Goal: Check status: Check status

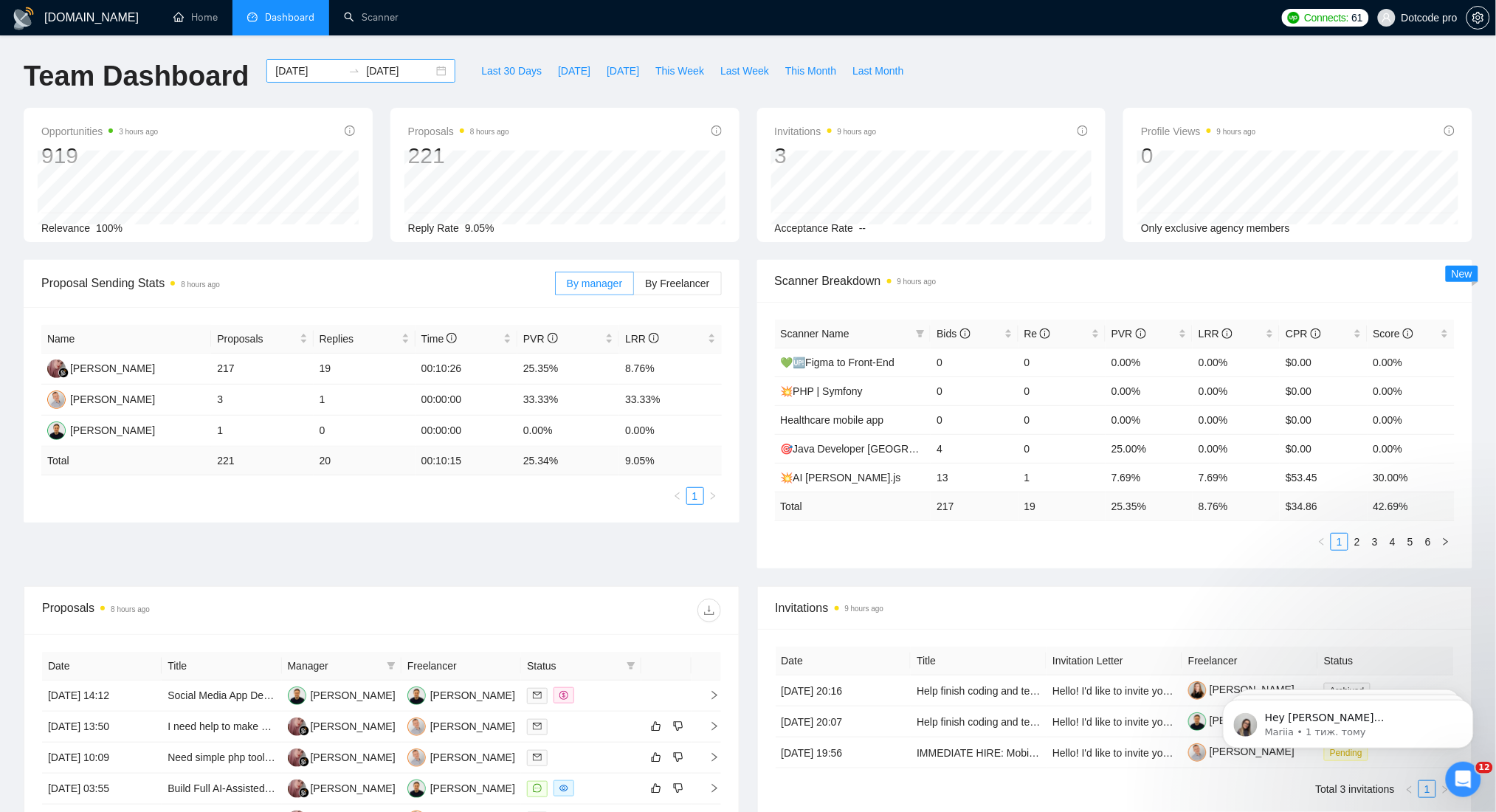
click at [320, 66] on input "[DATE]" at bounding box center [309, 70] width 67 height 16
click at [466, 48] on div "[DOMAIN_NAME] Home Dashboard Scanner Connects: 61 Dotcode pro Team Dashboard [D…" at bounding box center [748, 585] width 1496 height 1170
click at [625, 69] on span "[DATE]" at bounding box center [623, 70] width 33 height 16
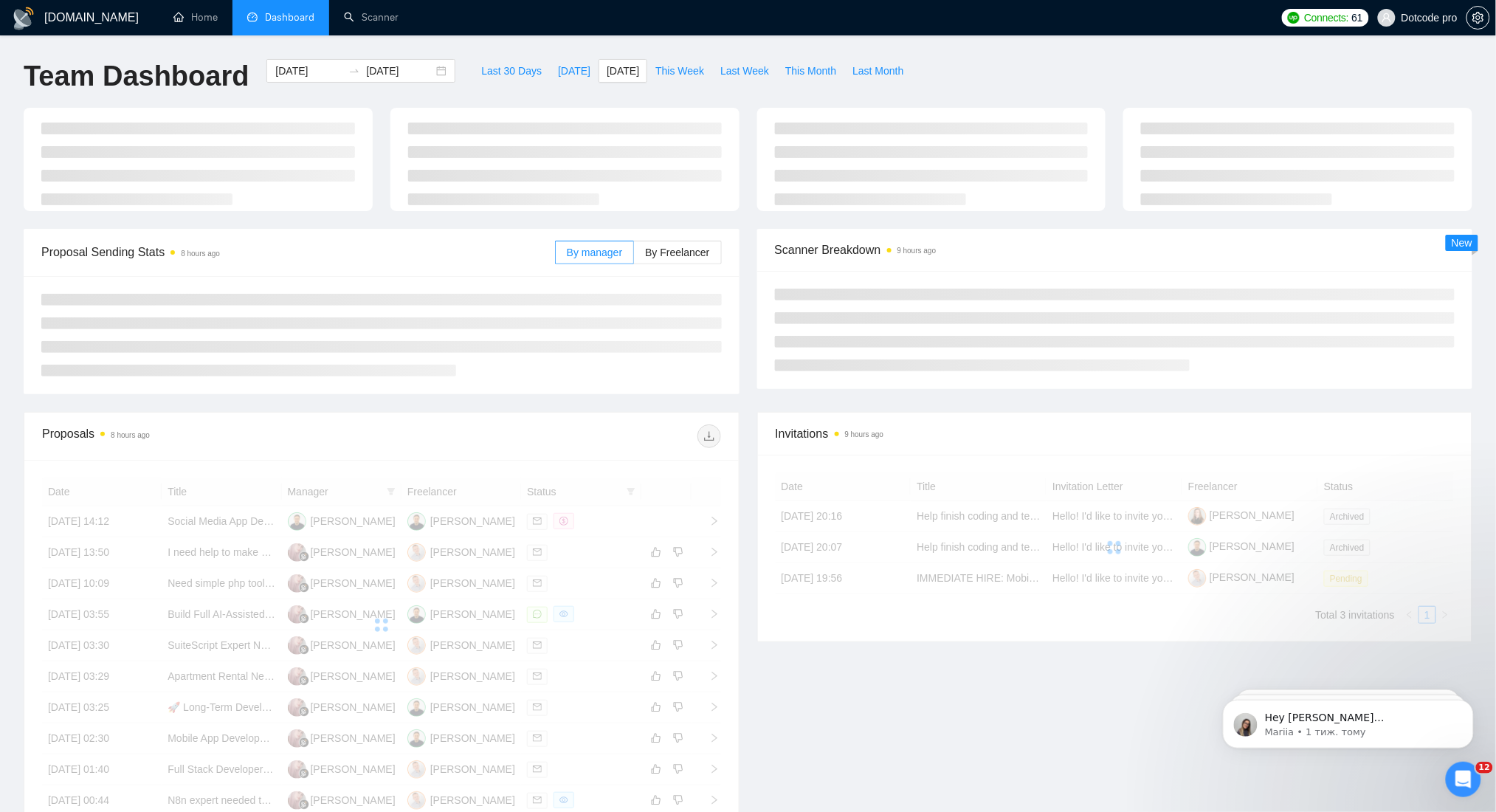
type input "[DATE]"
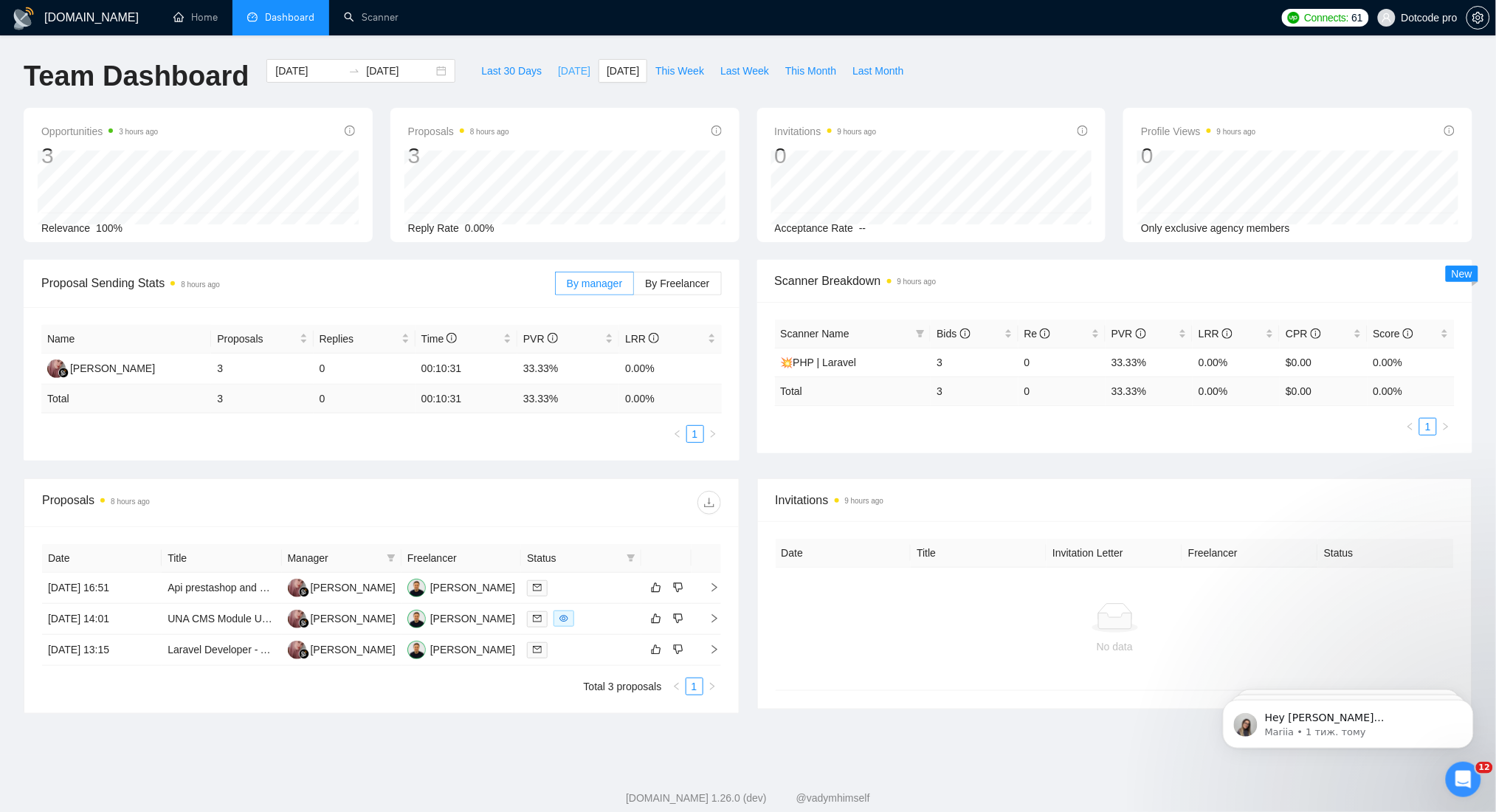
click at [558, 74] on span "[DATE]" at bounding box center [575, 70] width 33 height 16
type input "[DATE]"
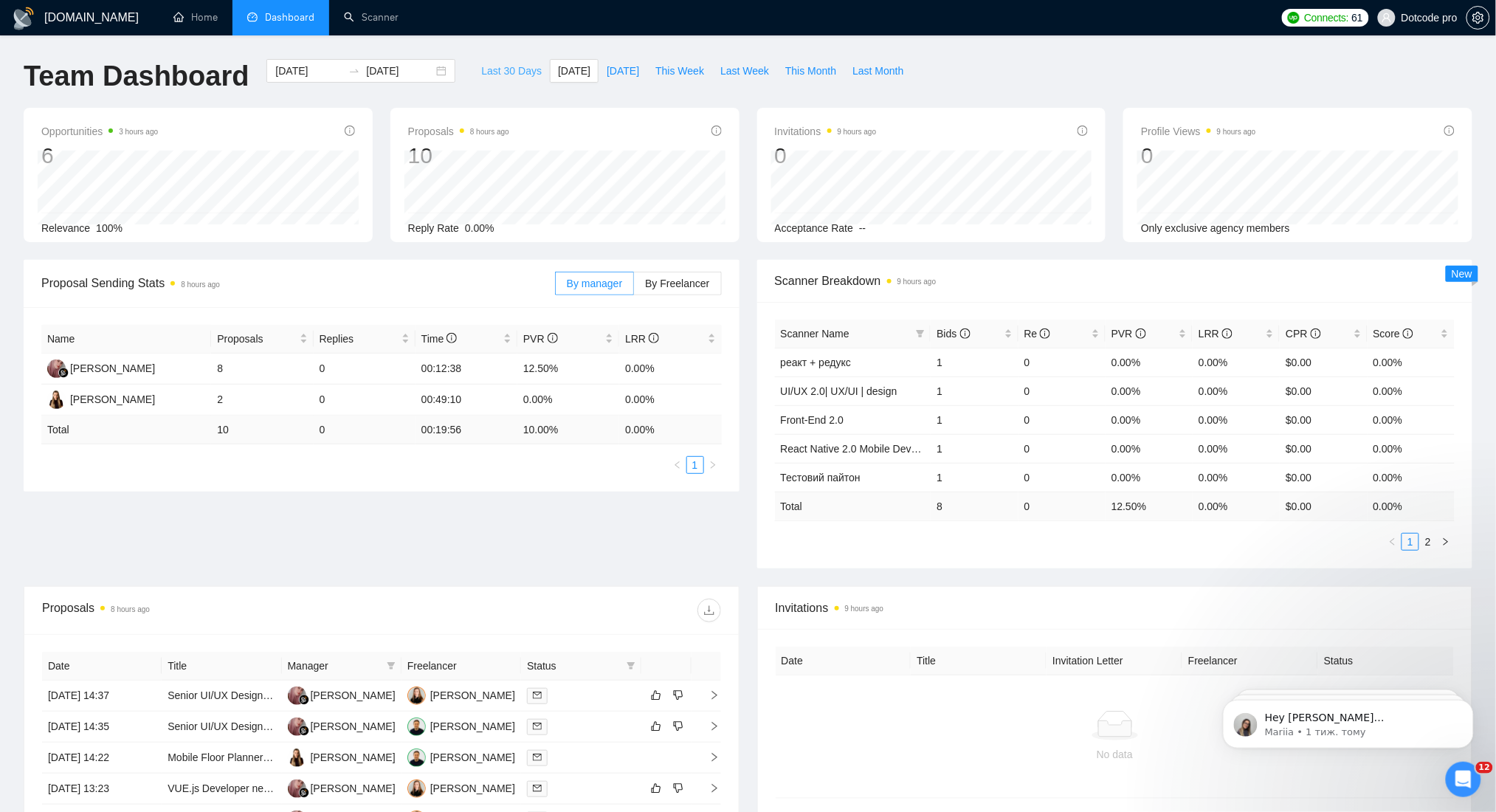
click at [493, 75] on span "Last 30 Days" at bounding box center [511, 70] width 61 height 16
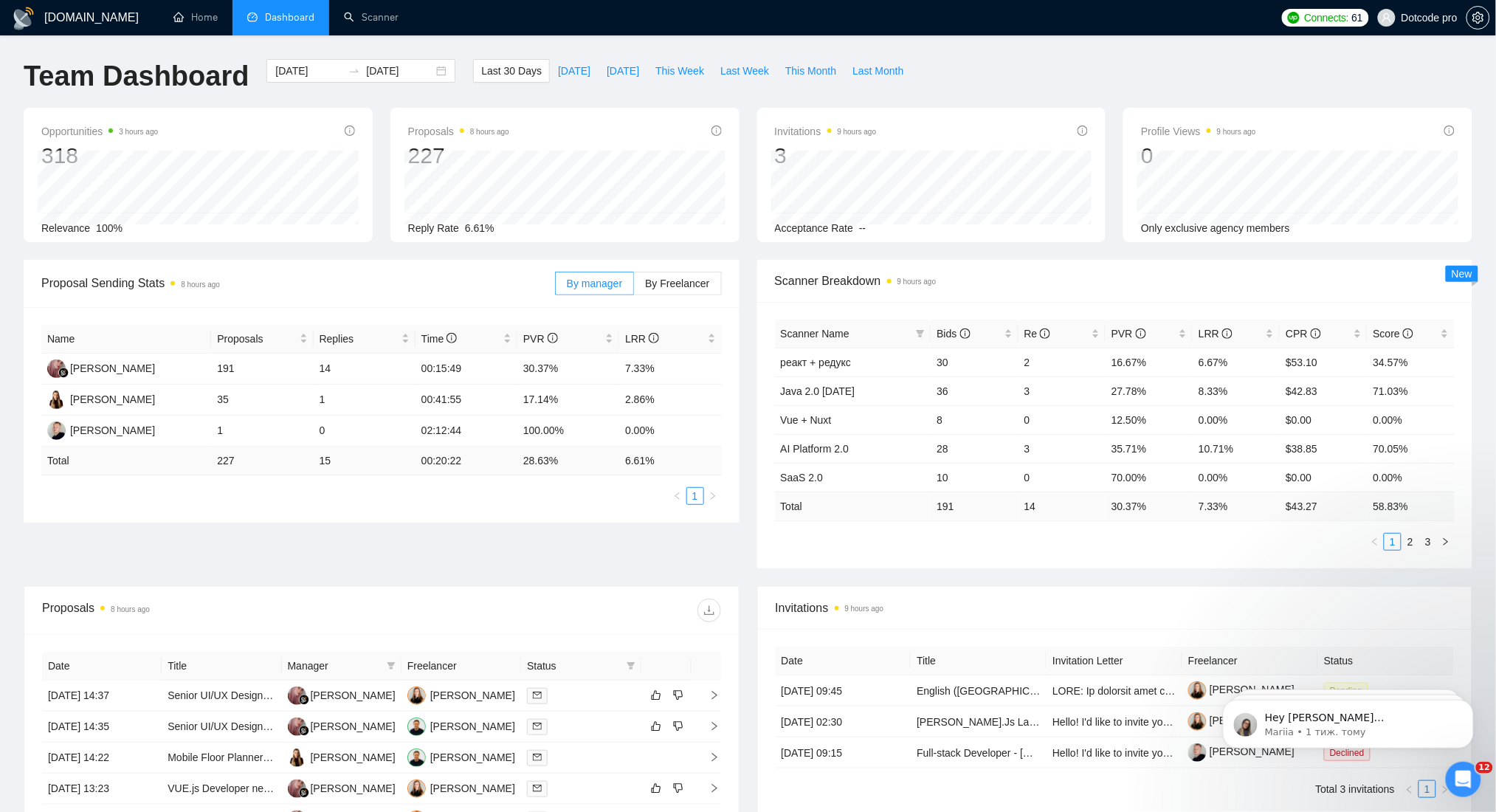
click at [145, 479] on div "Name Proposals Replies Time PVR LRR [PERSON_NAME] 191 14 00:15:49 30.37% 7.33% …" at bounding box center [382, 415] width 681 height 180
drag, startPoint x: 162, startPoint y: 463, endPoint x: 246, endPoint y: 462, distance: 84.0
click at [237, 462] on tr "Total 227 15 00:20:22 28.63 % 6.61 %" at bounding box center [382, 461] width 681 height 29
click at [249, 462] on td "227" at bounding box center [262, 461] width 102 height 29
drag, startPoint x: 239, startPoint y: 460, endPoint x: 204, endPoint y: 460, distance: 35.0
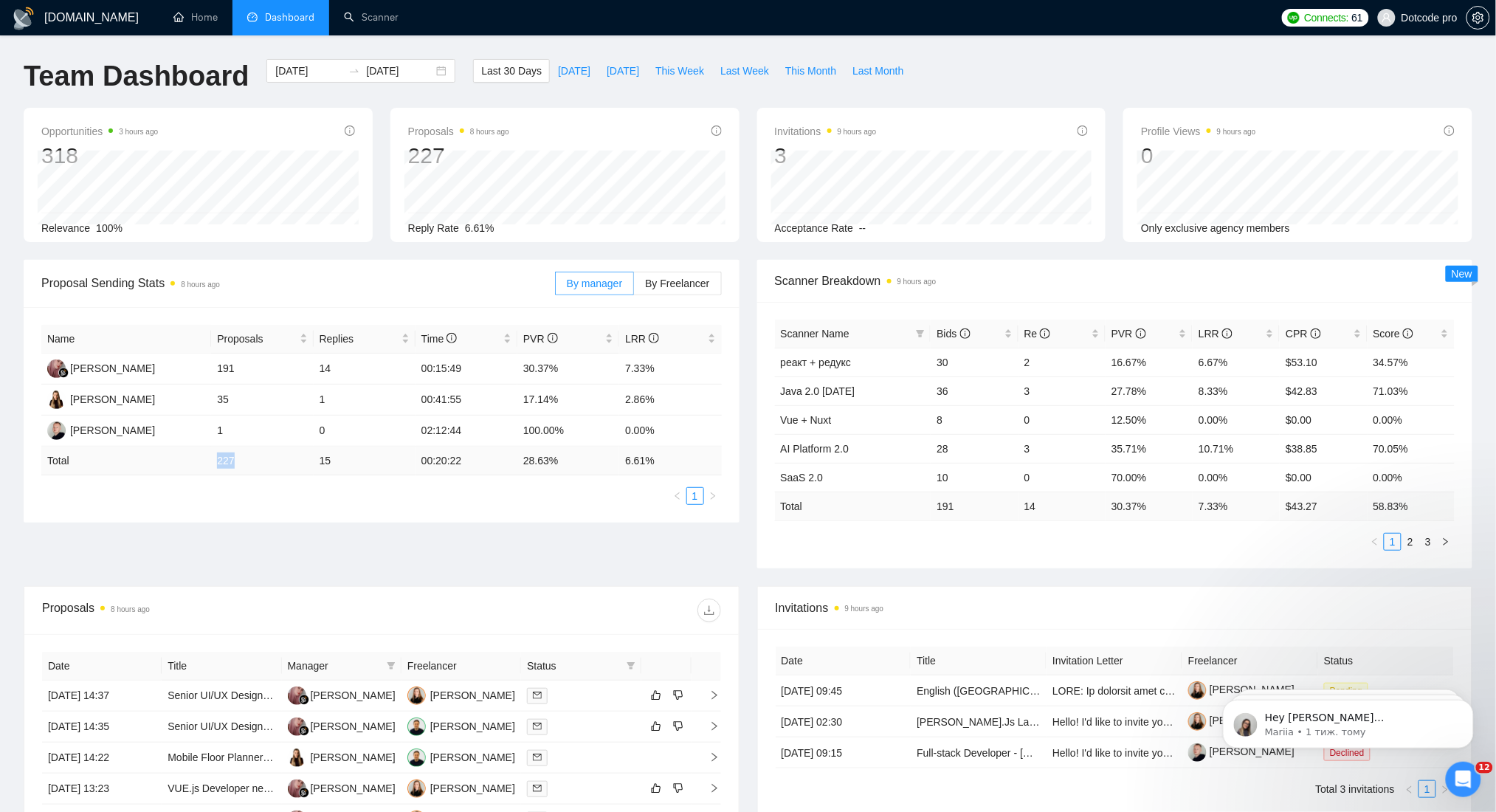
click at [204, 460] on tr "Total 227 15 00:20:22 28.63 % 6.61 %" at bounding box center [382, 461] width 681 height 29
click at [240, 465] on td "227" at bounding box center [262, 461] width 102 height 29
click at [308, 70] on input "[DATE]" at bounding box center [309, 70] width 67 height 16
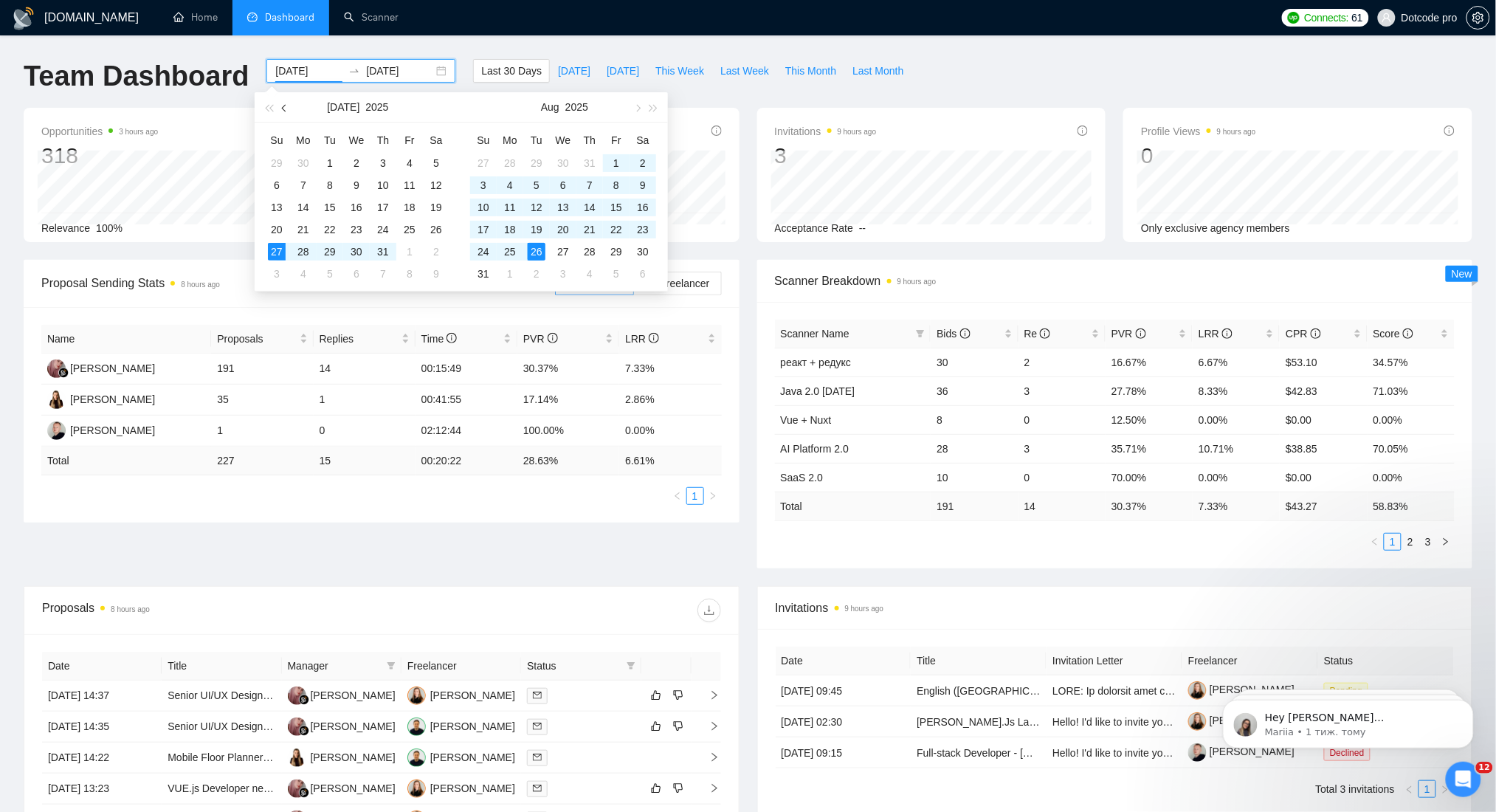
click at [284, 107] on span "button" at bounding box center [285, 107] width 7 height 7
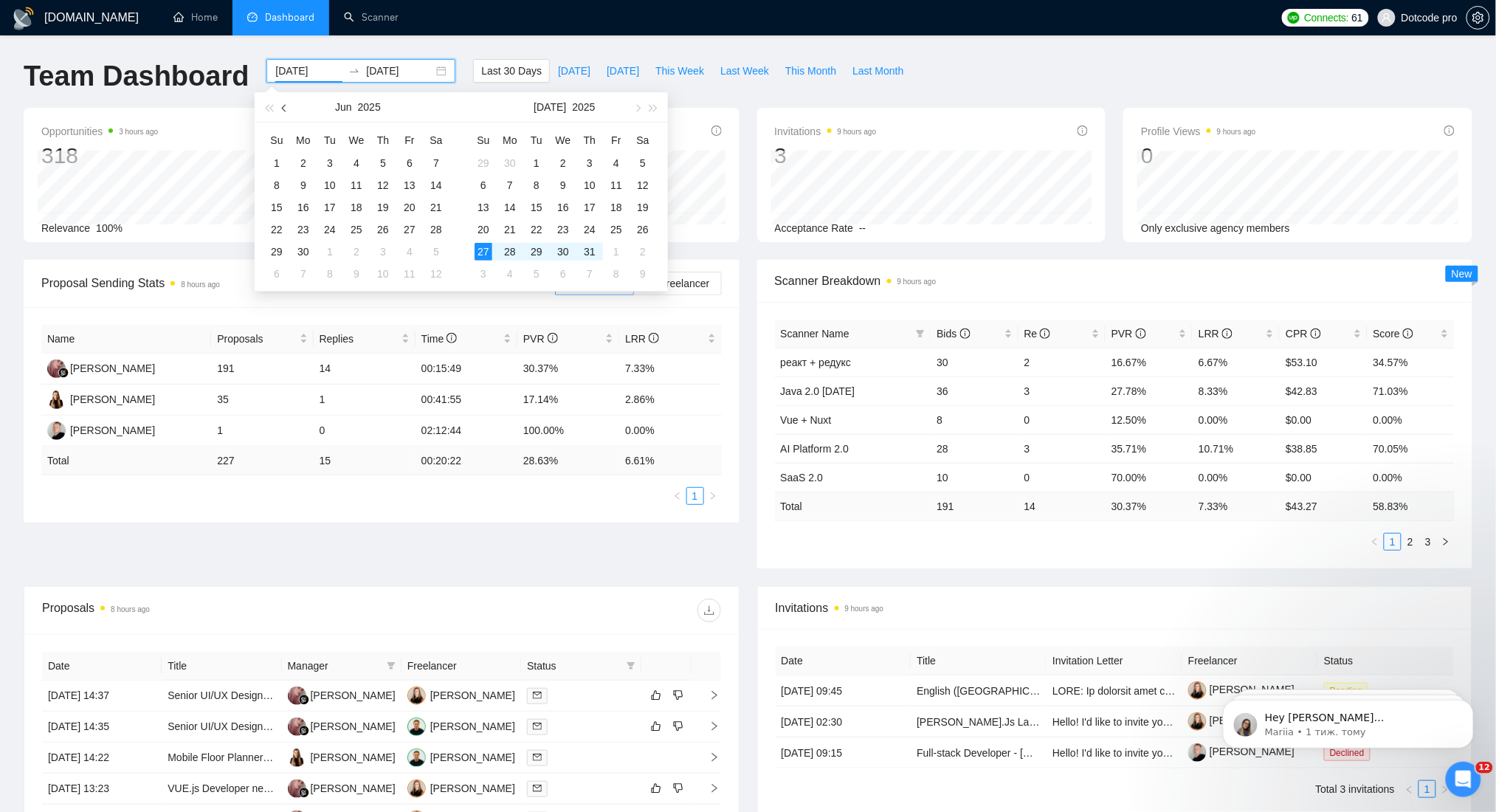
click at [285, 108] on span "button" at bounding box center [285, 107] width 7 height 7
type input "[DATE]"
click at [379, 157] on div "1" at bounding box center [383, 163] width 18 height 18
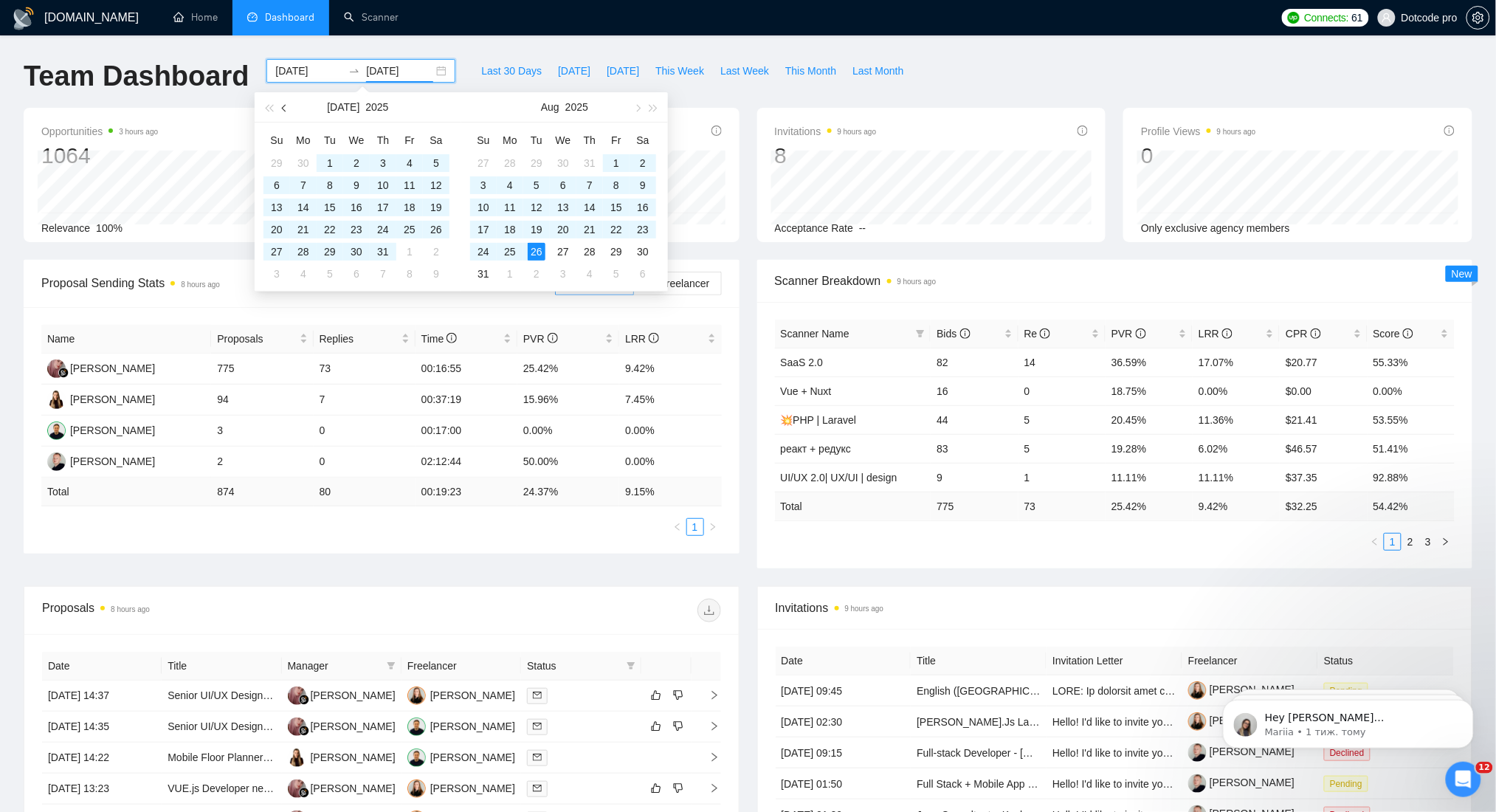
click at [285, 110] on span "button" at bounding box center [285, 107] width 7 height 7
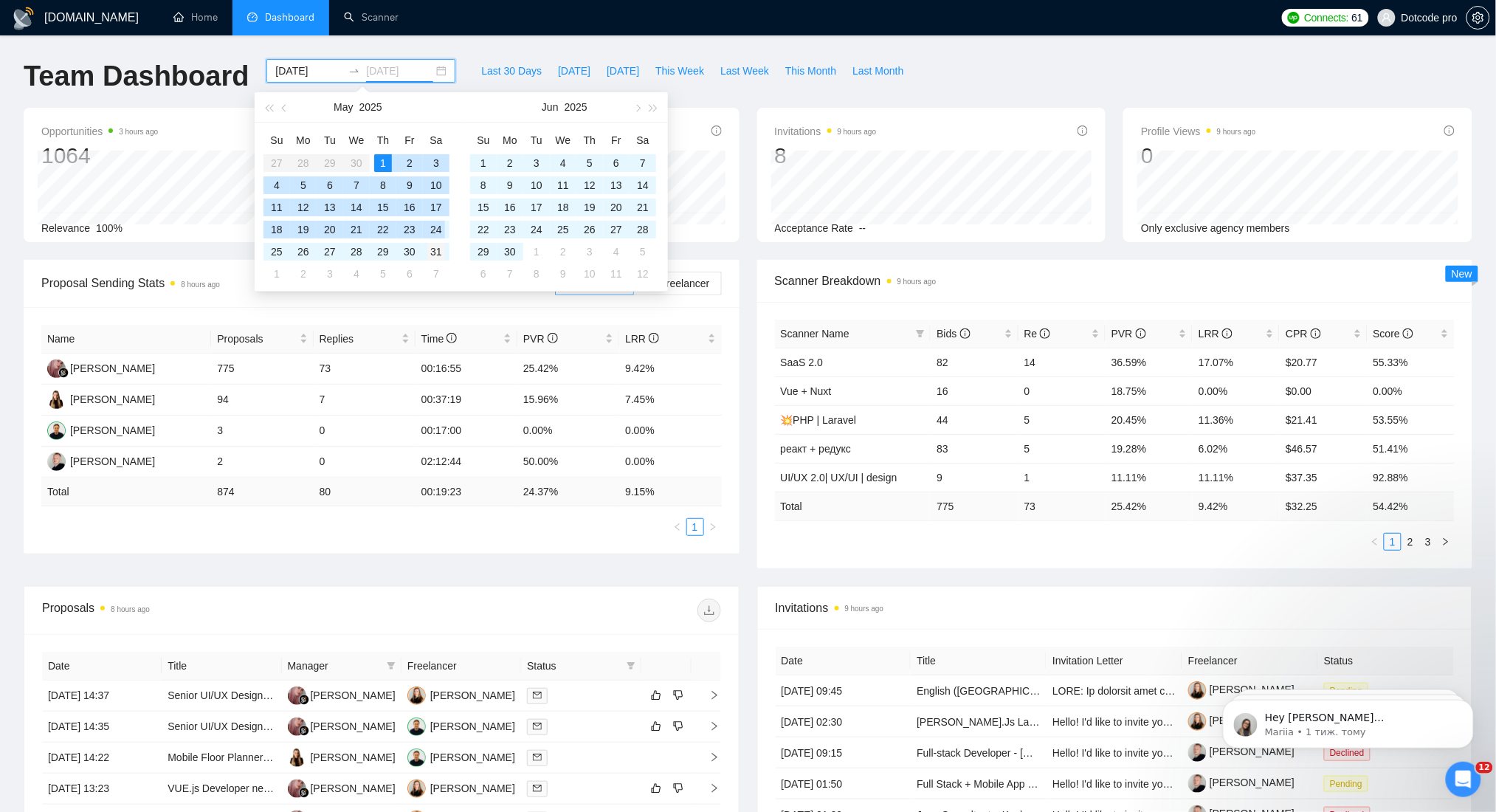
type input "[DATE]"
click at [433, 251] on div "31" at bounding box center [436, 251] width 18 height 18
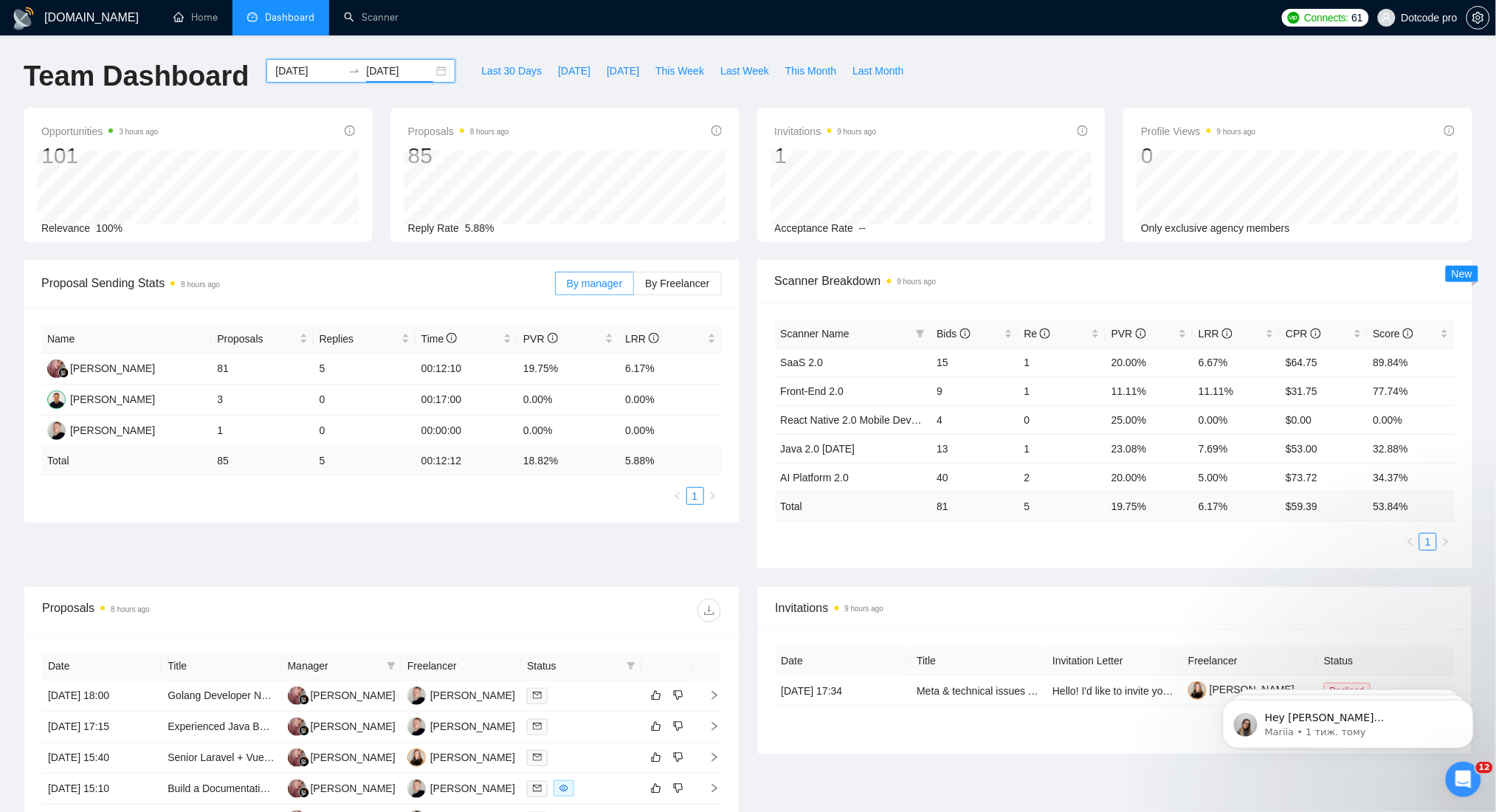
click at [276, 482] on div "Name Proposals Replies Time PVR LRR [PERSON_NAME] 81 5 00:12:10 19.75% 6.17% [P…" at bounding box center [382, 415] width 681 height 180
click at [402, 506] on div "Name Proposals Replies Time PVR LRR [PERSON_NAME] 81 5 00:12:10 19.75% 6.17% [P…" at bounding box center [381, 415] width 716 height 215
click at [397, 505] on div "Name Proposals Replies Time PVR LRR [PERSON_NAME] 81 5 00:12:10 19.75% 6.17% [P…" at bounding box center [381, 415] width 716 height 215
drag, startPoint x: 369, startPoint y: 464, endPoint x: 290, endPoint y: 468, distance: 79.1
click at [290, 468] on tr "Total 85 5 00:12:12 18.82 % 5.88 %" at bounding box center [382, 461] width 681 height 29
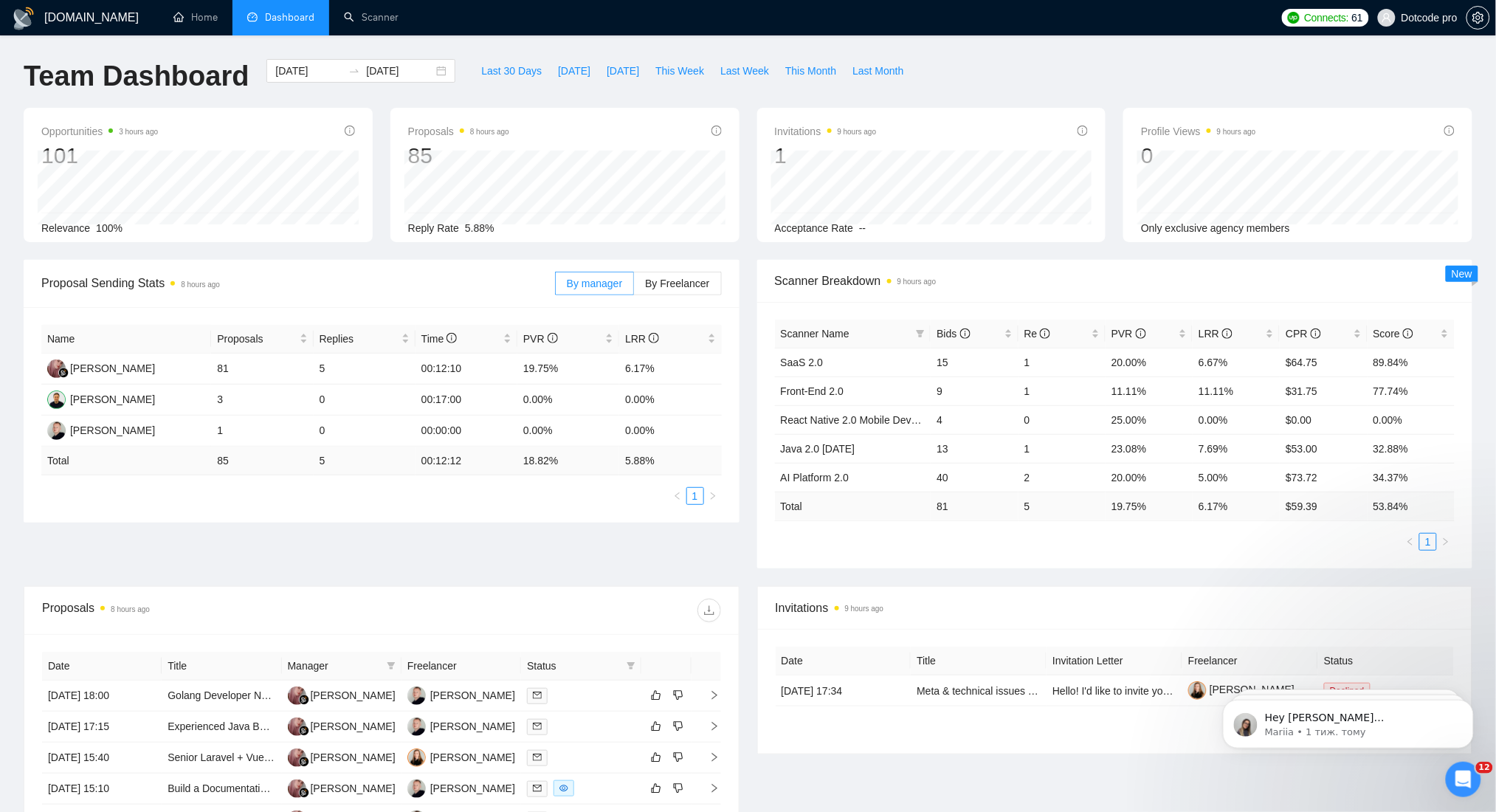
click at [426, 500] on ul "1" at bounding box center [382, 496] width 681 height 18
click at [307, 74] on input "[DATE]" at bounding box center [309, 70] width 67 height 16
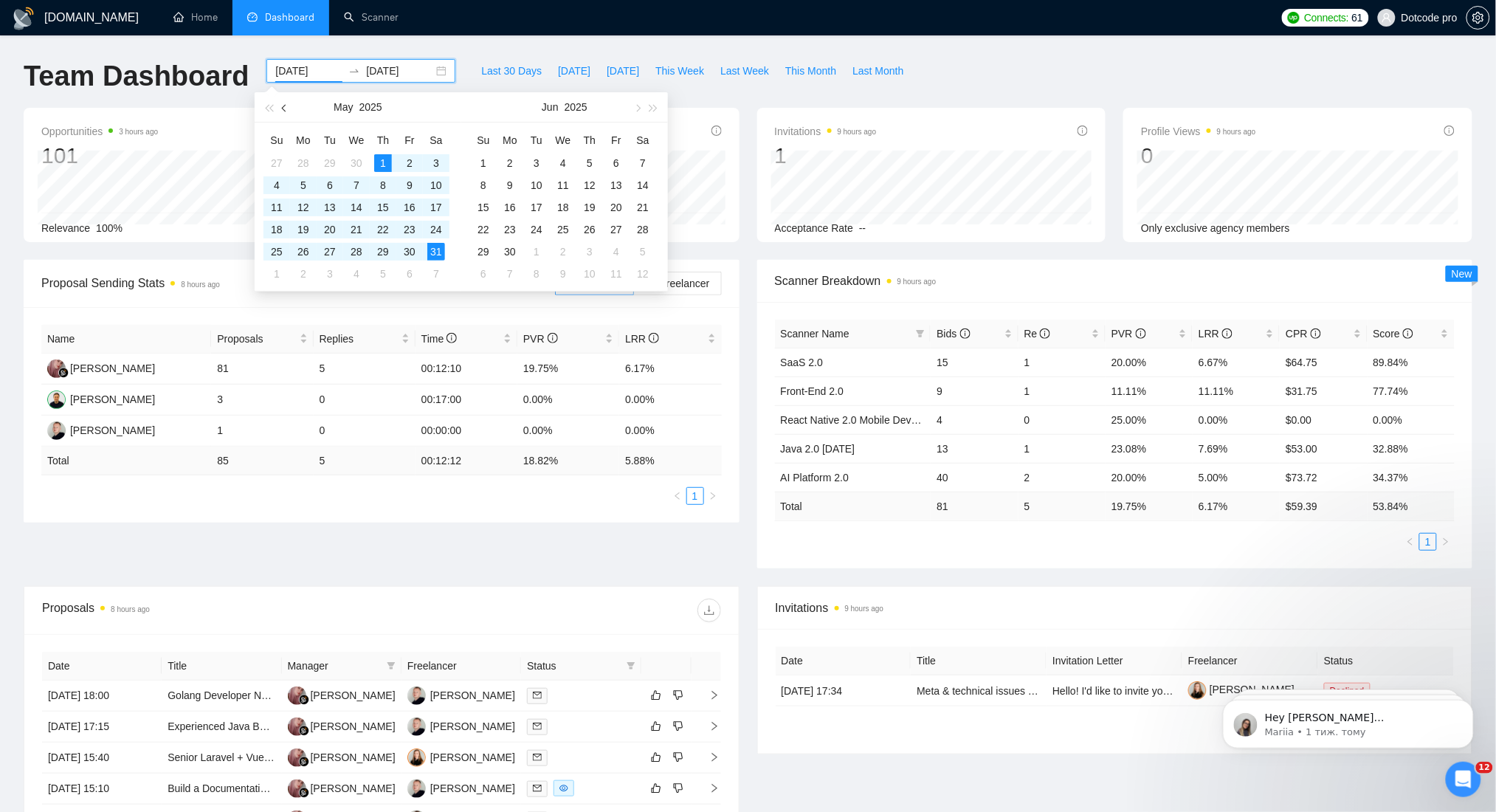
click at [286, 102] on button "button" at bounding box center [284, 107] width 16 height 30
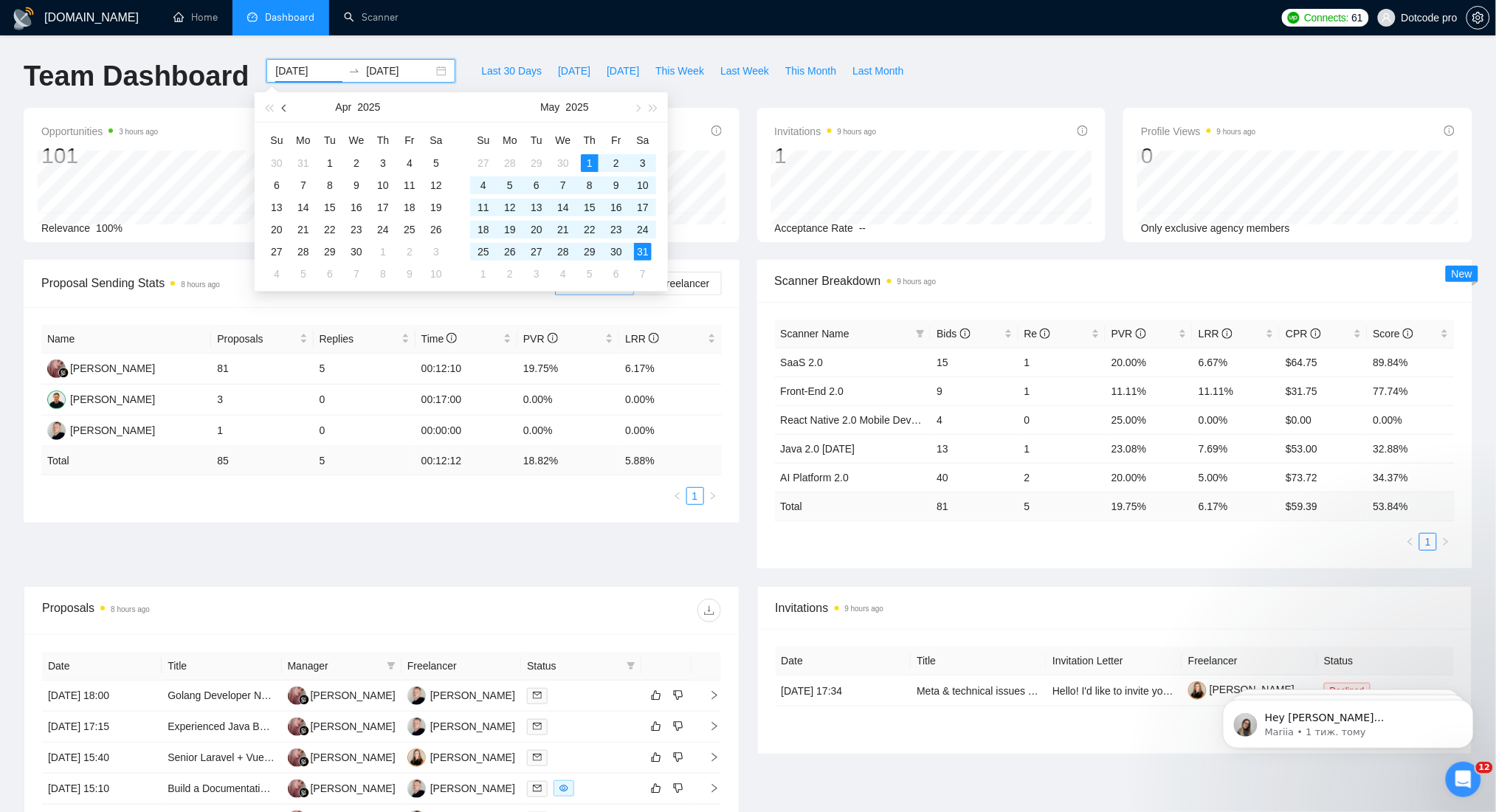
click at [286, 102] on button "button" at bounding box center [284, 107] width 16 height 30
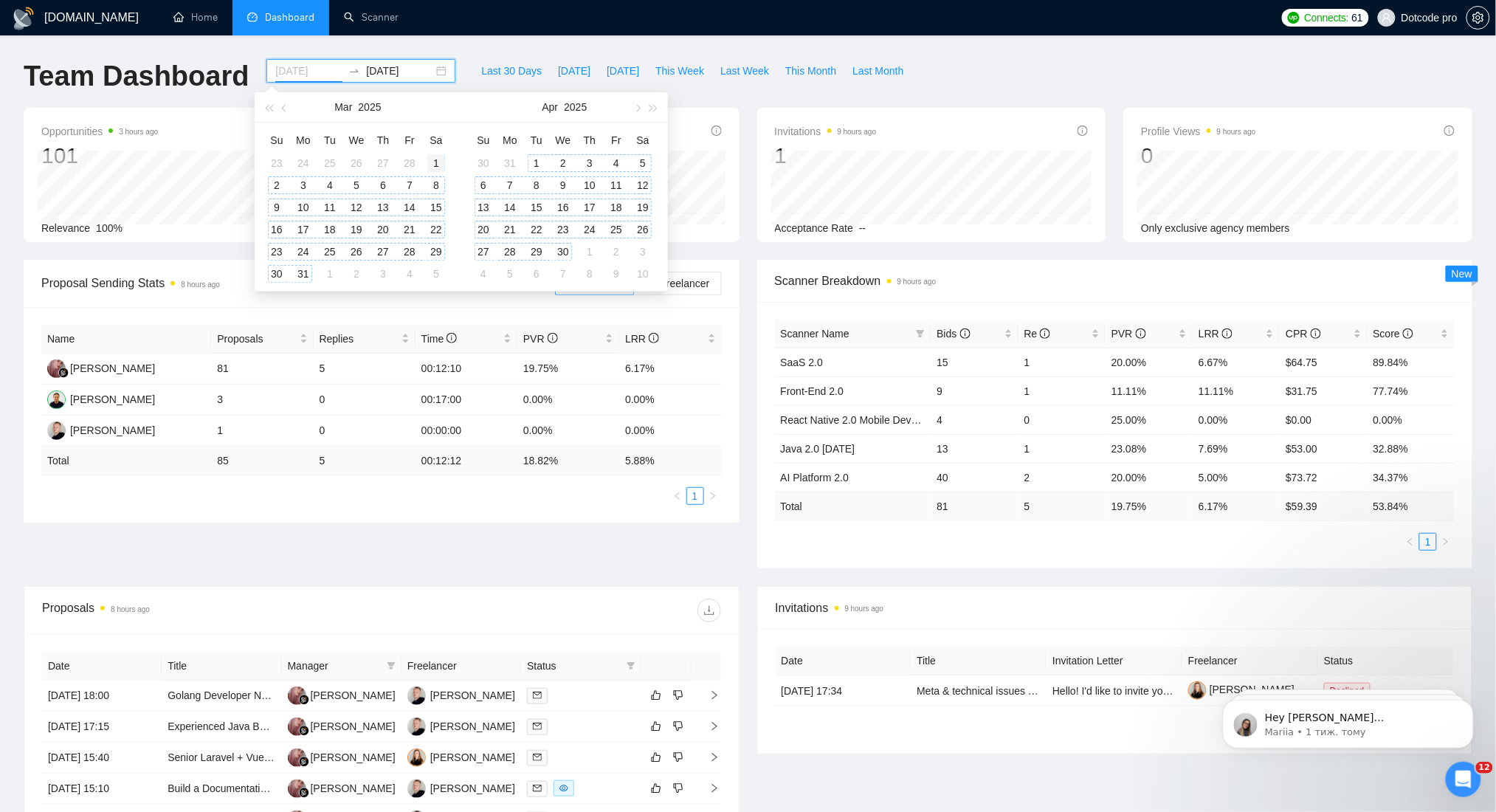
type input "[DATE]"
click at [435, 161] on div "1" at bounding box center [436, 163] width 18 height 18
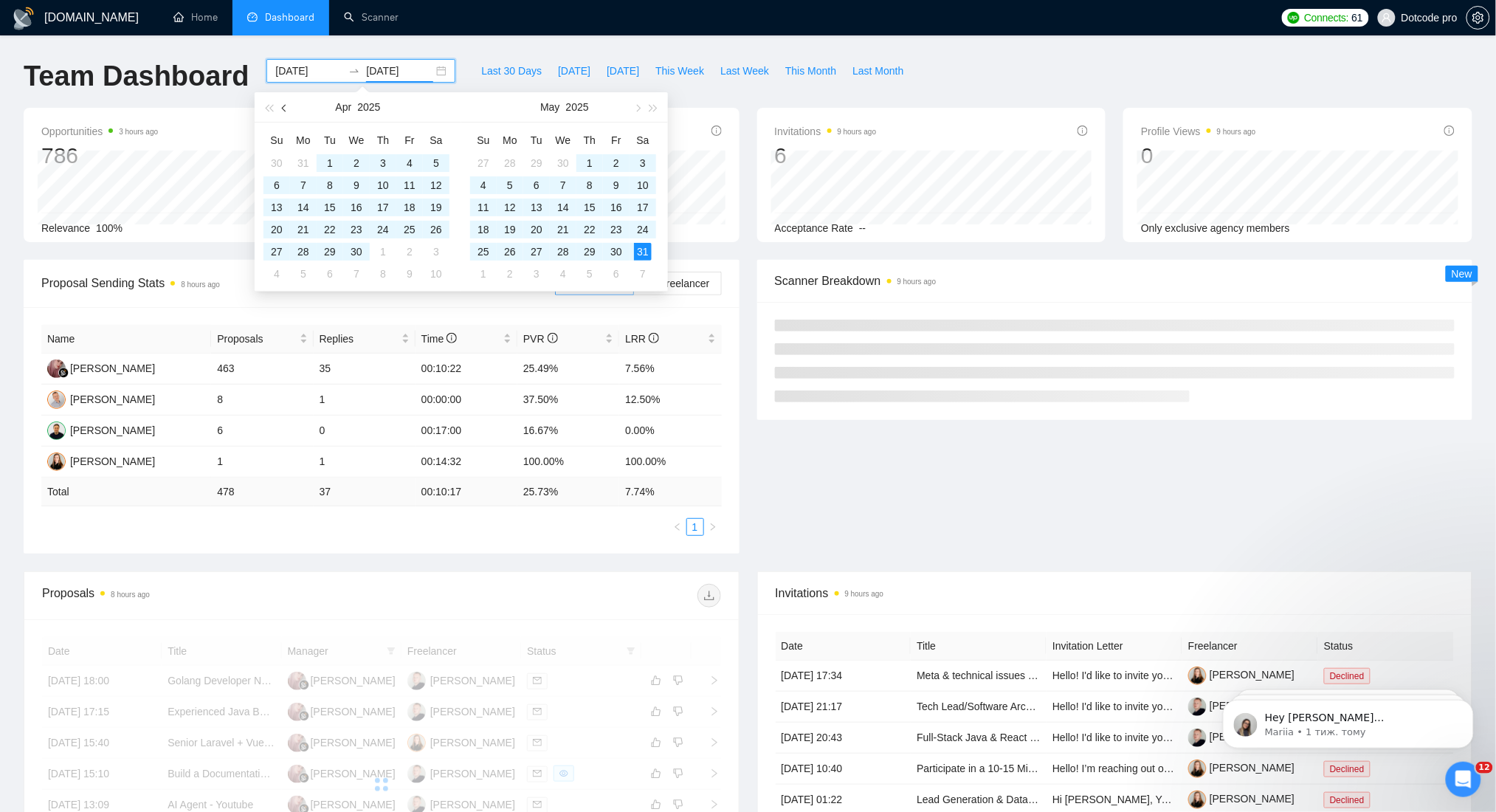
click at [287, 108] on span "button" at bounding box center [285, 107] width 7 height 7
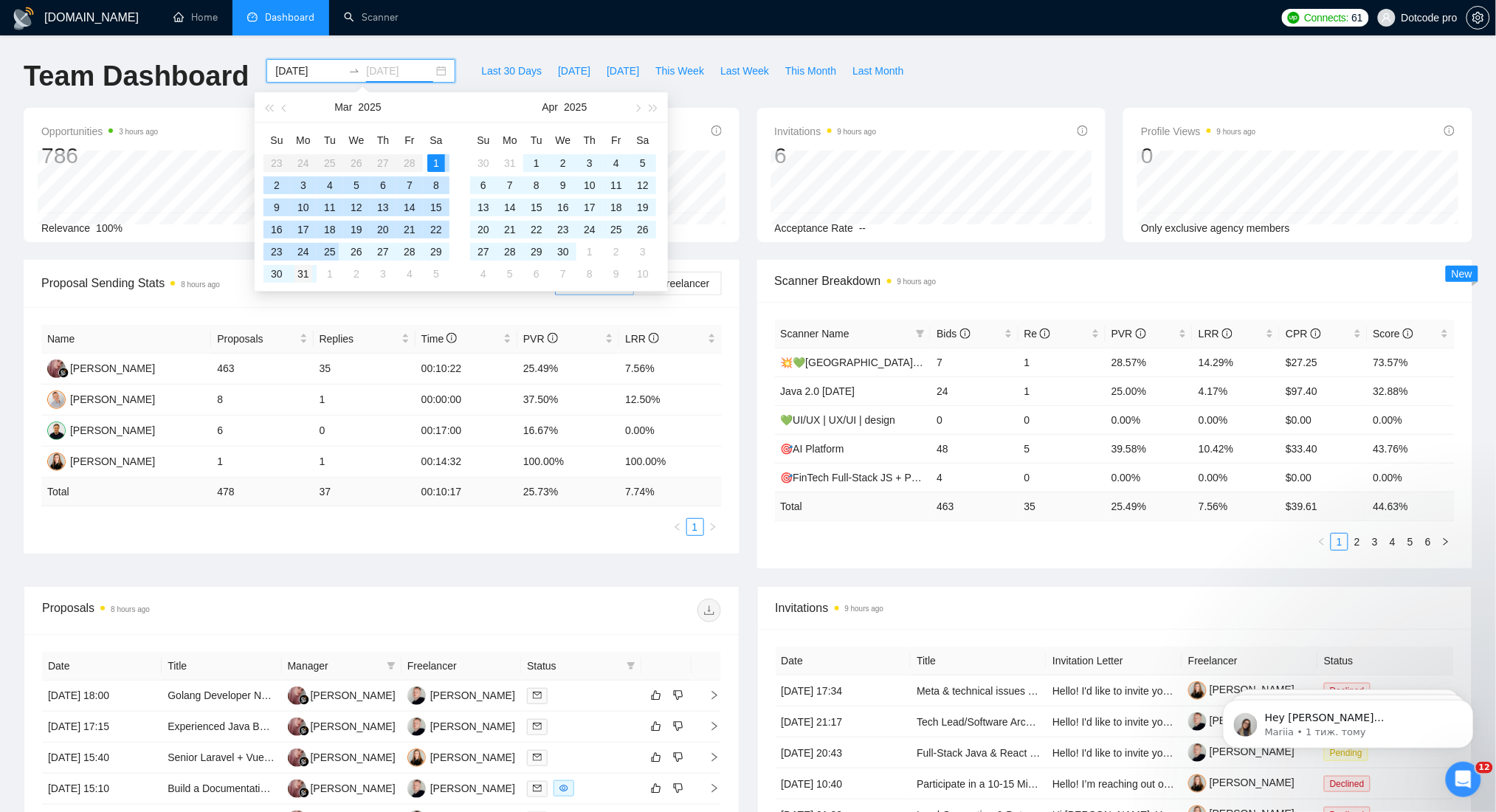
type input "[DATE]"
click at [312, 276] on td "31" at bounding box center [303, 274] width 27 height 22
